Goal: Find specific page/section: Find specific page/section

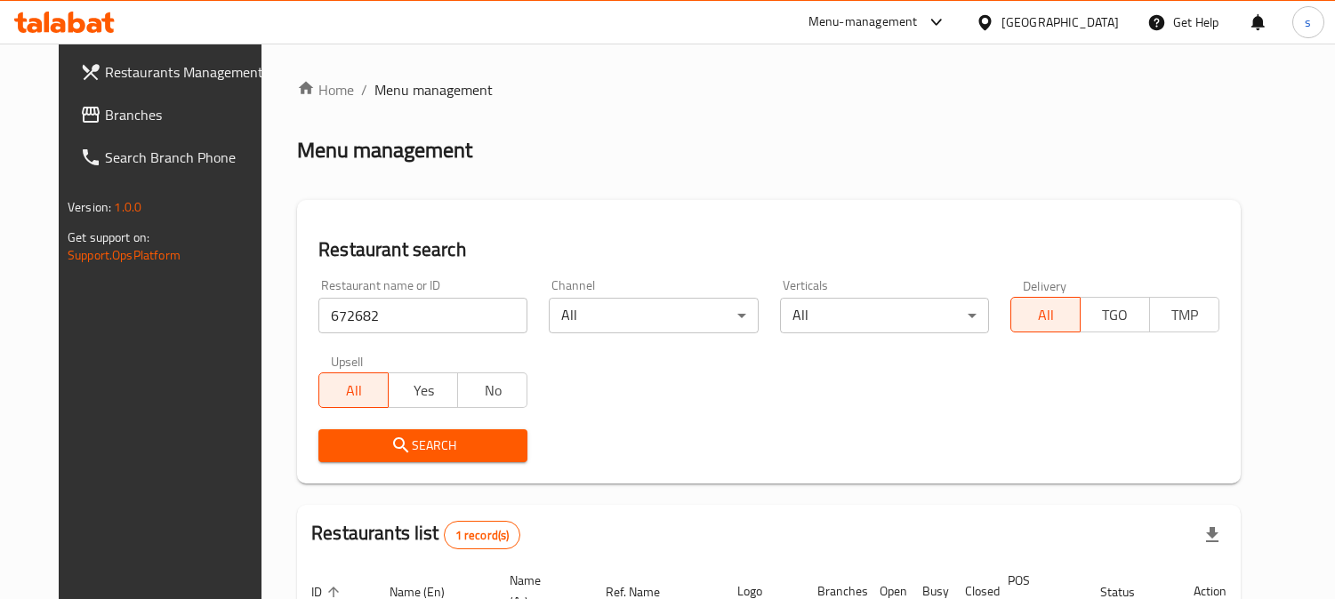
scroll to position [179, 0]
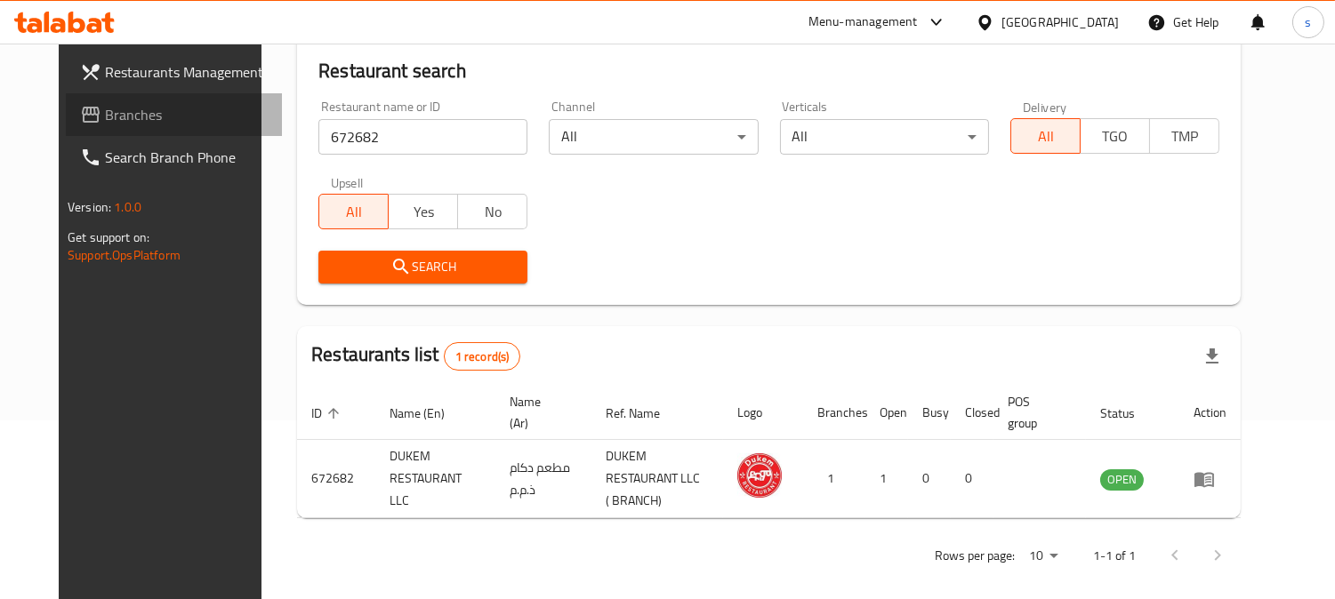
click at [105, 108] on span "Branches" at bounding box center [186, 114] width 163 height 21
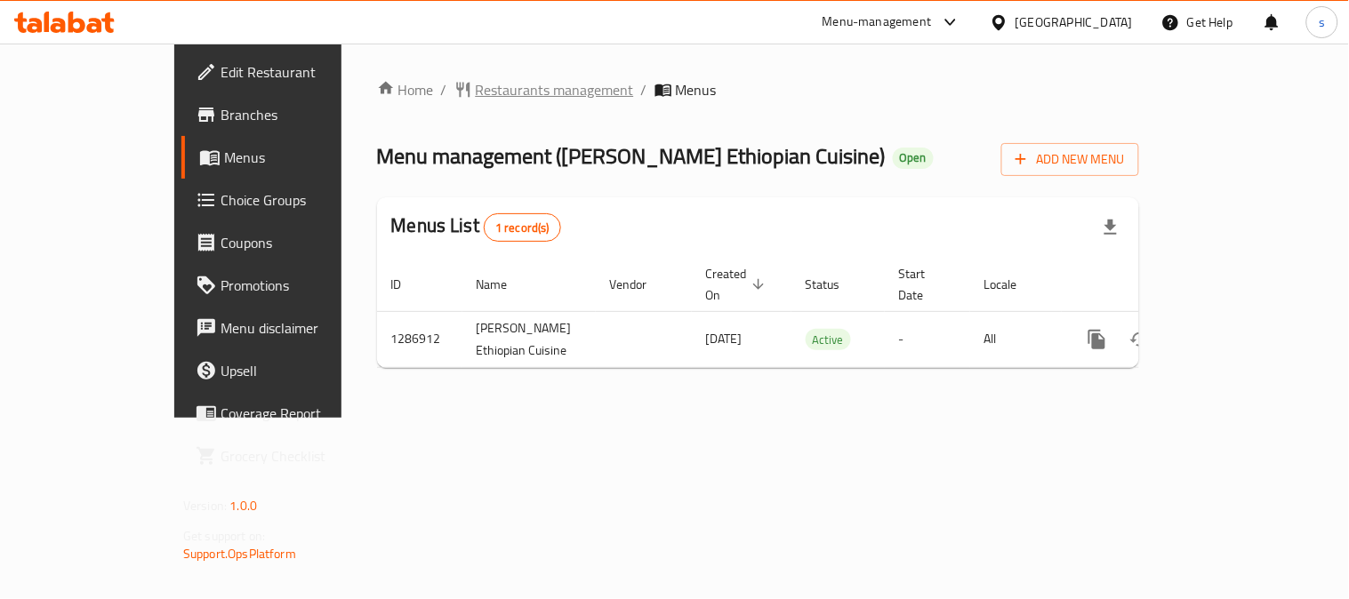
click at [476, 93] on span "Restaurants management" at bounding box center [555, 89] width 158 height 21
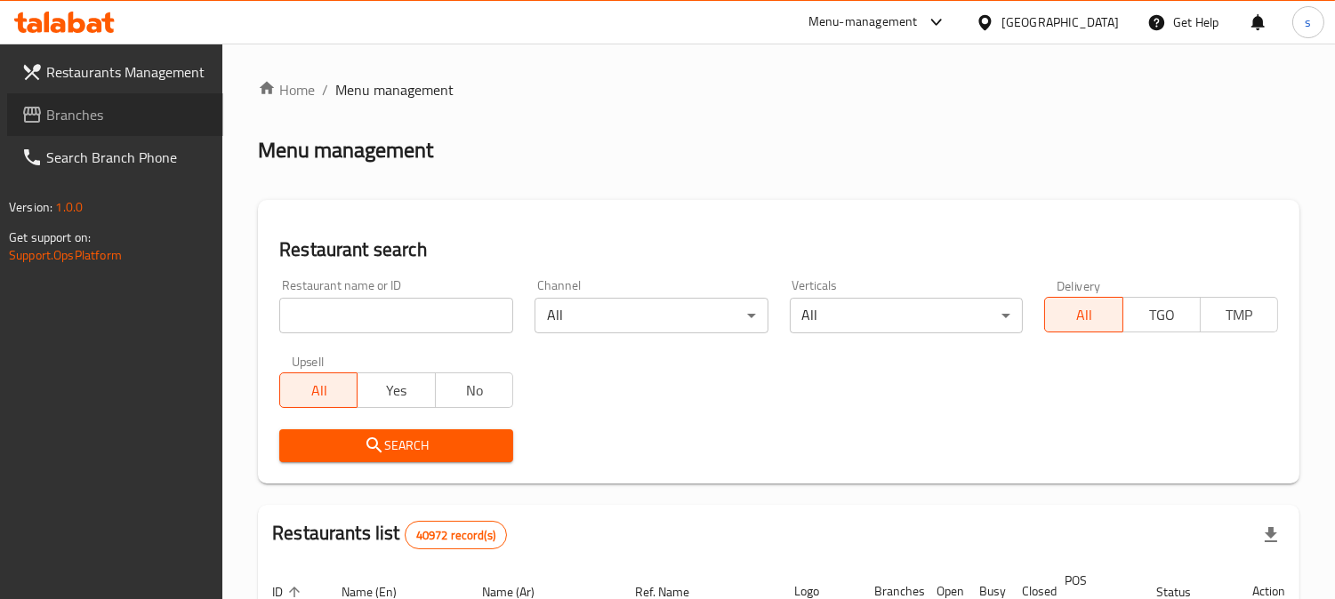
click at [90, 122] on span "Branches" at bounding box center [127, 114] width 163 height 21
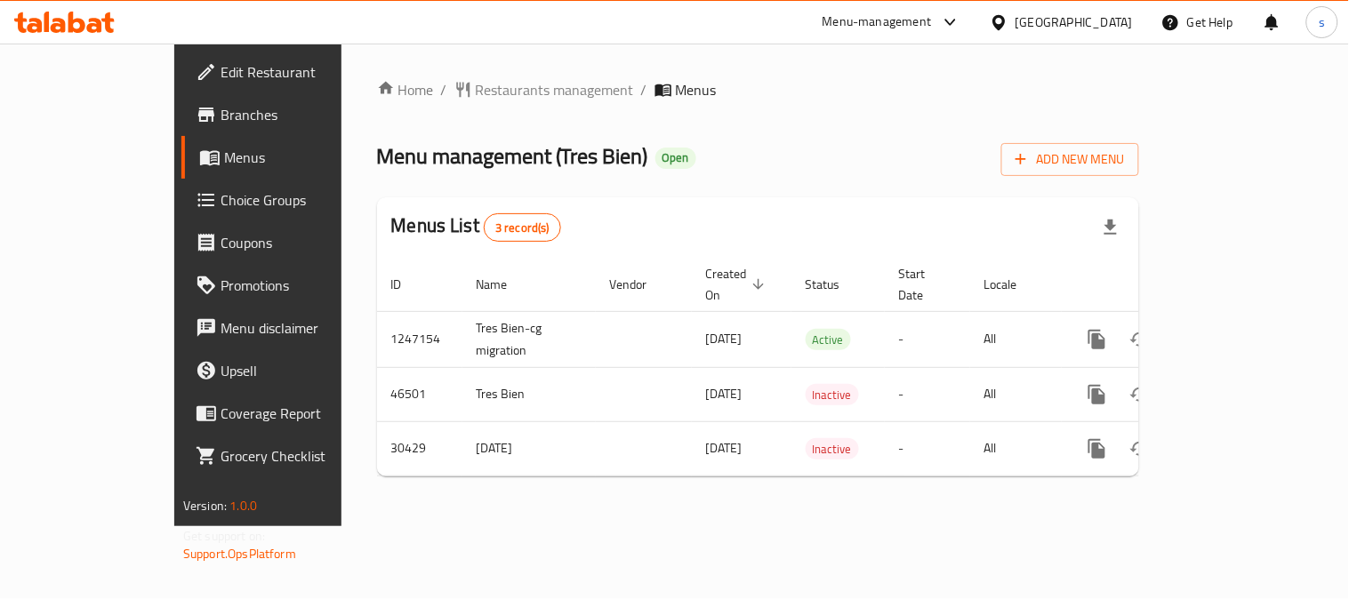
click at [502, 103] on div "Home / Restaurants management / Menus Menu management ( Tres Bien ) Open Add Ne…" at bounding box center [758, 285] width 762 height 412
click at [500, 94] on span "Restaurants management" at bounding box center [555, 89] width 158 height 21
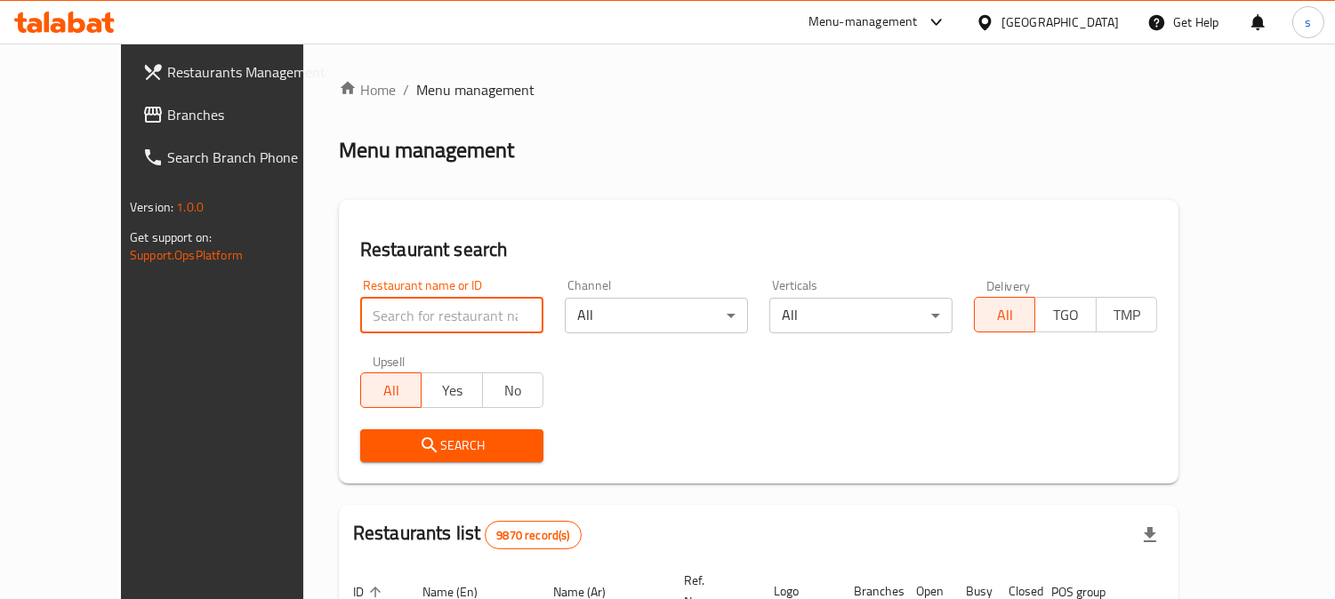
click at [384, 304] on input "search" at bounding box center [451, 316] width 183 height 36
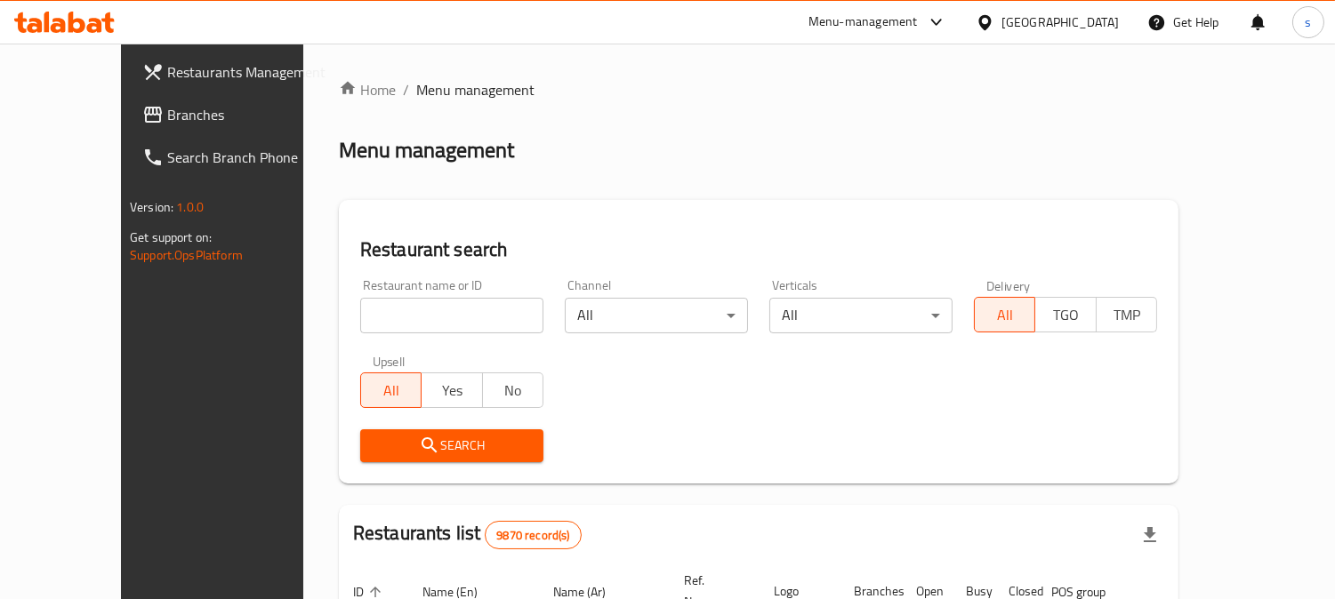
click at [392, 321] on input "search" at bounding box center [451, 316] width 183 height 36
paste input "15624"
type input "15624"
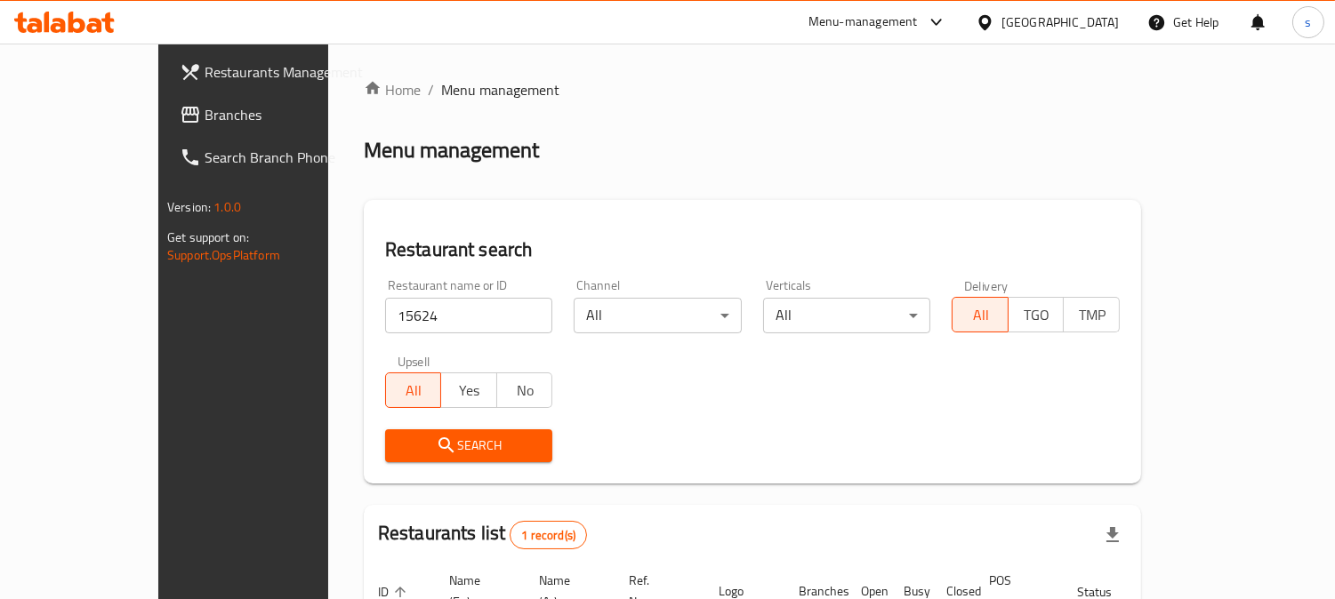
scroll to position [158, 0]
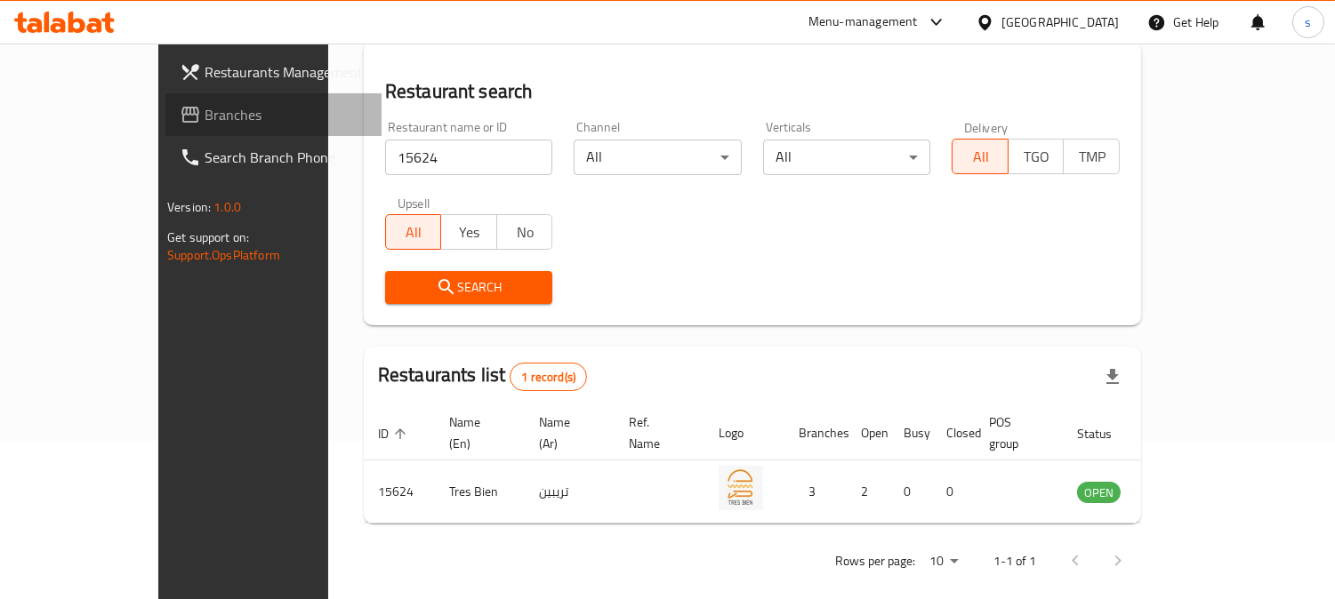
click at [205, 113] on span "Branches" at bounding box center [286, 114] width 163 height 21
